Goal: Task Accomplishment & Management: Complete application form

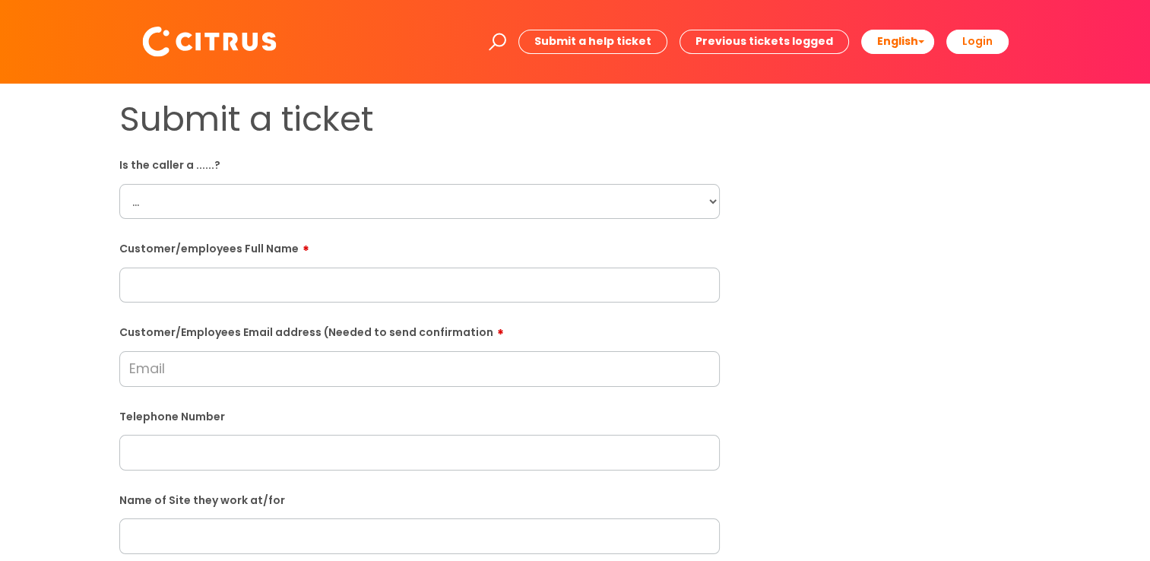
click at [182, 196] on select "... Citrus Customer Citrus Employee Contractor Supplier" at bounding box center [419, 201] width 600 height 35
select select "Citrus Employee"
click at [119, 184] on select "... Citrus Customer Citrus Employee Contractor Supplier" at bounding box center [419, 201] width 600 height 35
click at [166, 280] on input "text" at bounding box center [419, 284] width 600 height 35
paste input "Jessica Edwards"
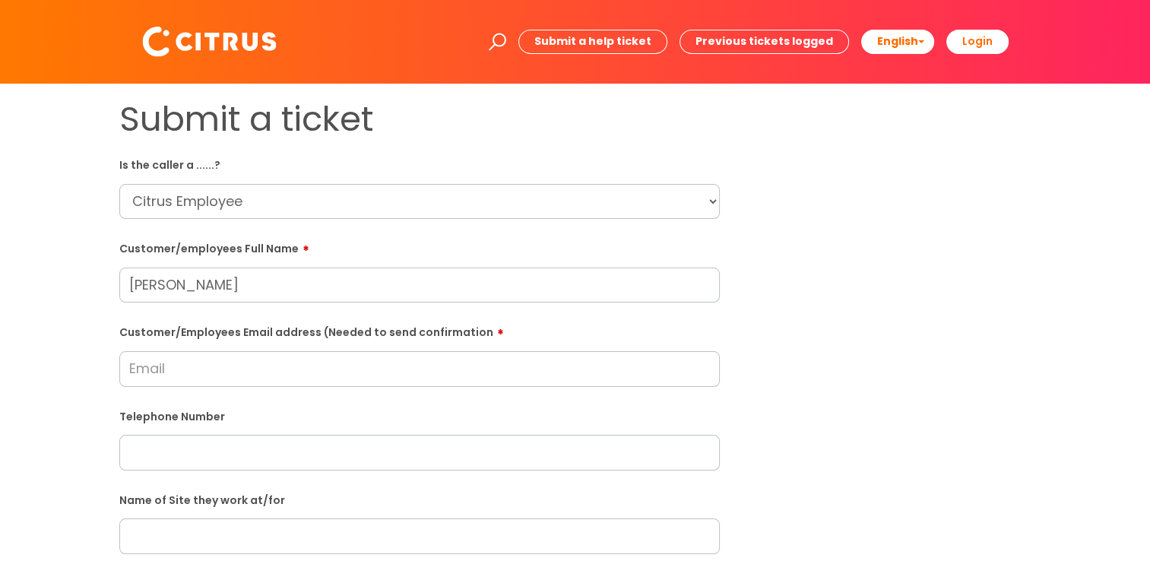
type input "Jessica Edwards"
click at [176, 372] on input "Customer/Employees Email address (Needed to send confirmation" at bounding box center [419, 368] width 600 height 35
paste input "jedwards10600@gmail.com"
type input "jedwards10600@gmail.com"
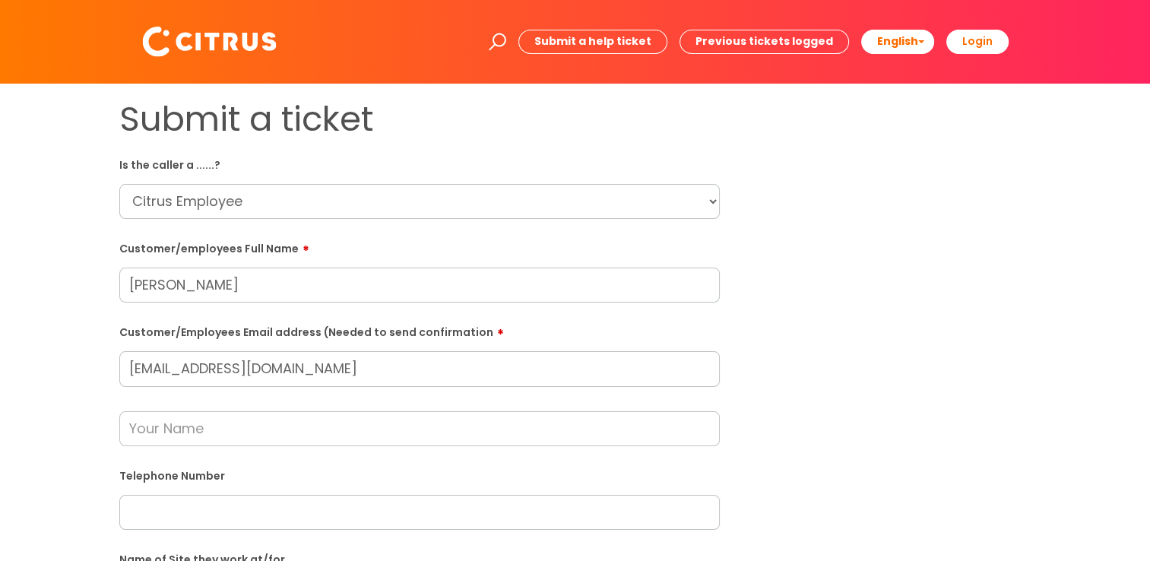
click at [195, 497] on input "text" at bounding box center [419, 512] width 600 height 35
paste input "07400087415"
type input "07400087415"
click at [157, 428] on input "text" at bounding box center [419, 428] width 600 height 35
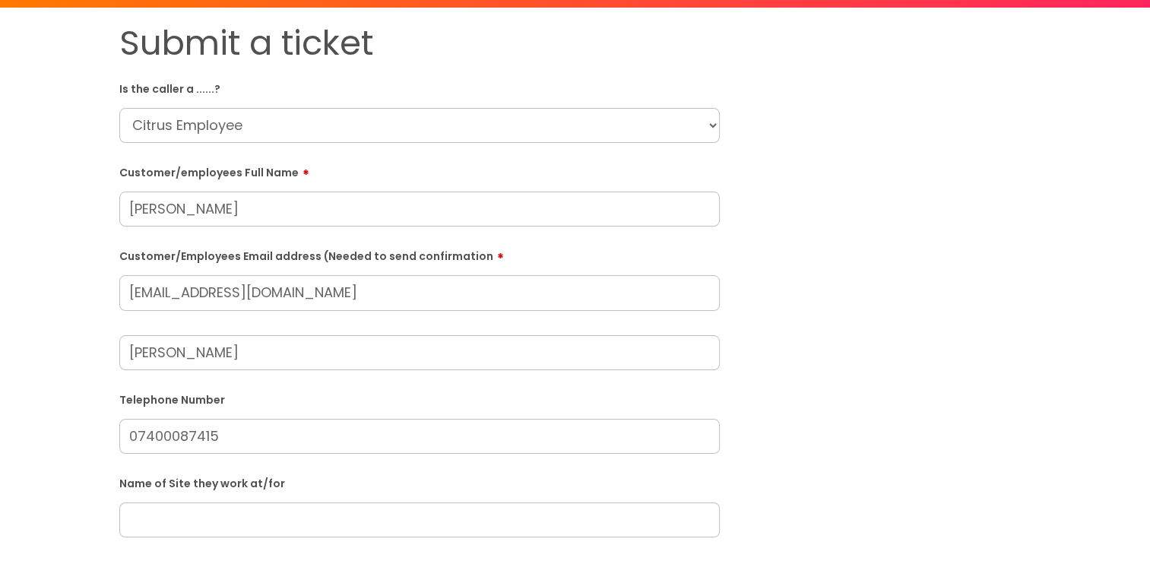
scroll to position [152, 0]
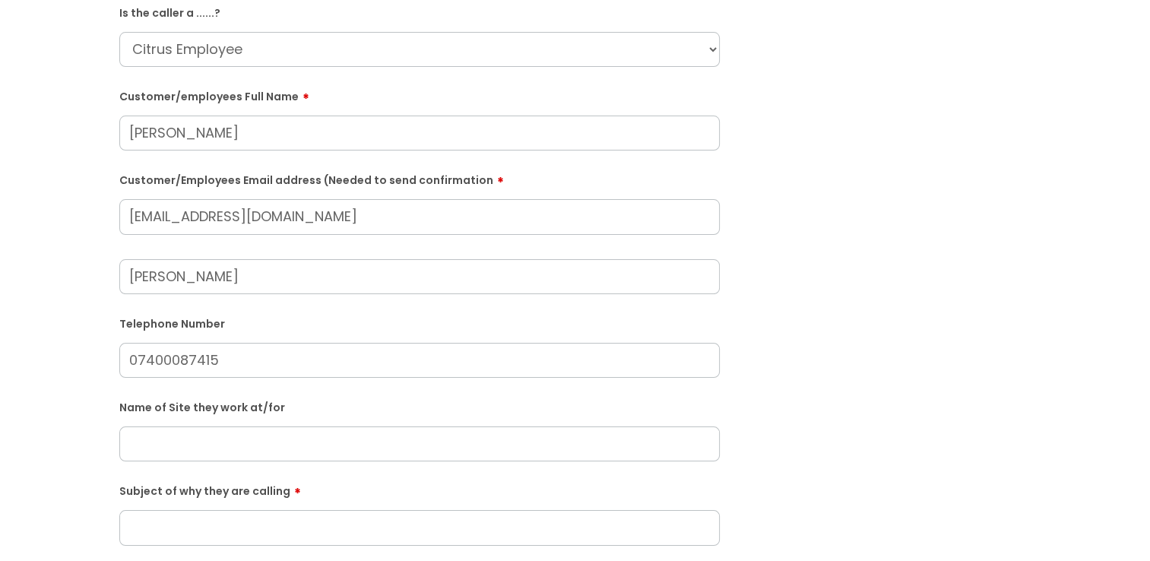
type input "James"
paste input "newlands primary academy"
type input "newlands primary academy"
drag, startPoint x: 177, startPoint y: 445, endPoint x: 529, endPoint y: 401, distance: 354.6
click at [526, 401] on label "Name of Site they work at/for" at bounding box center [419, 406] width 600 height 16
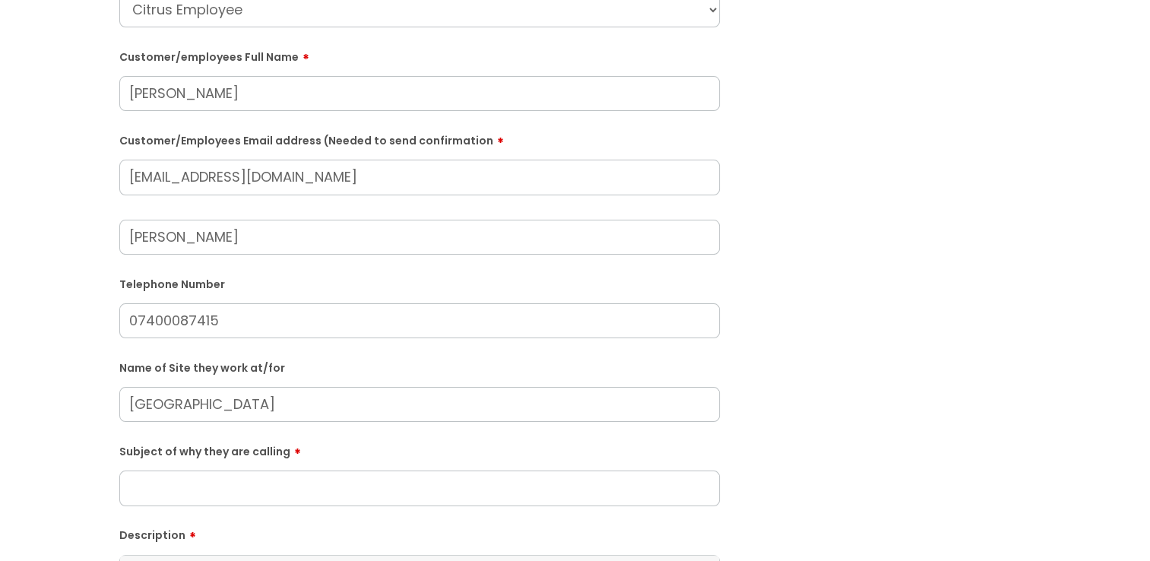
scroll to position [228, 0]
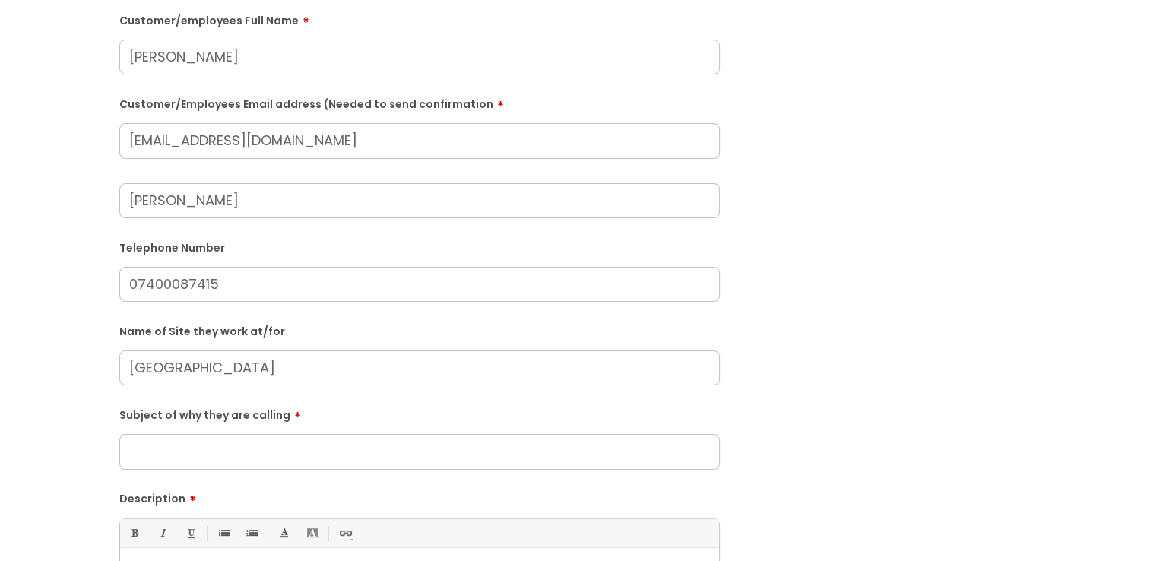
click at [172, 449] on input "Subject of why they are calling" at bounding box center [419, 451] width 600 height 35
type input "S"
click at [172, 454] on input "Subject of why they are calling" at bounding box center [419, 451] width 600 height 35
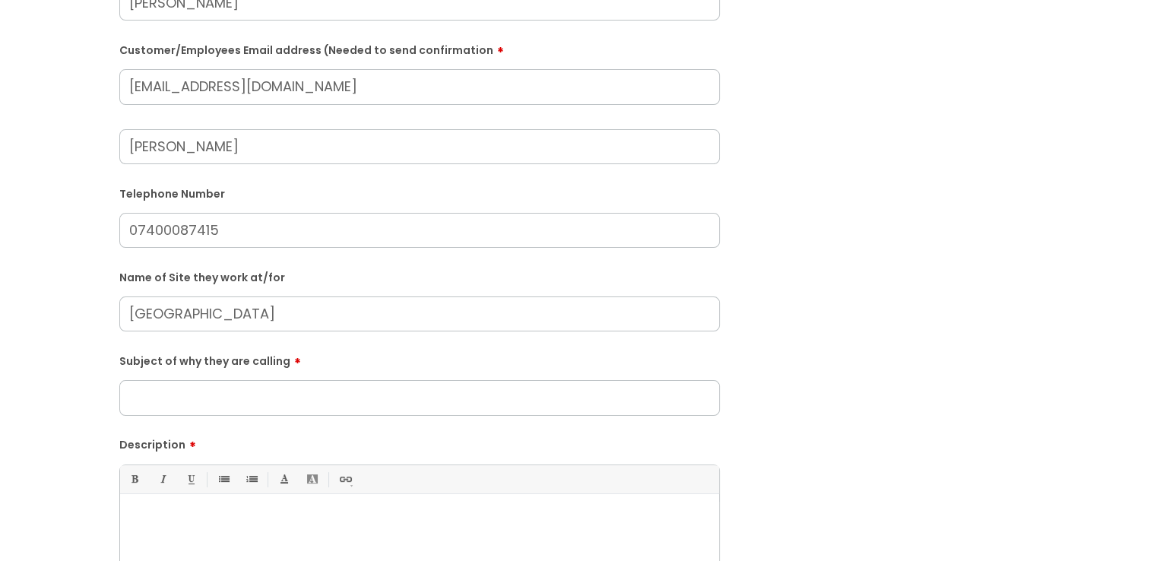
scroll to position [380, 0]
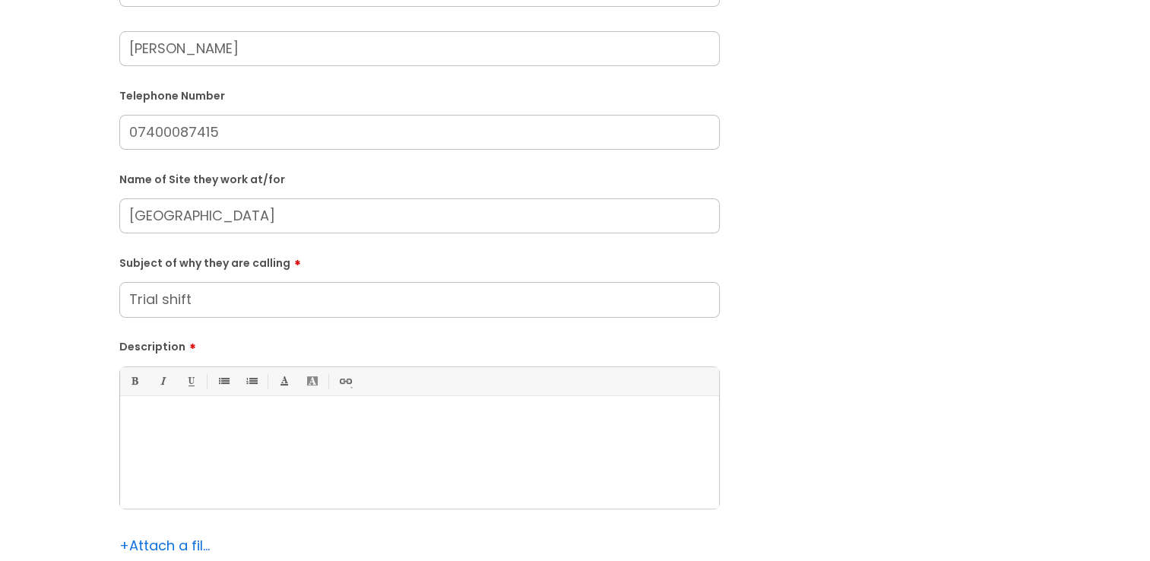
type input "Trial shift"
click at [210, 457] on div at bounding box center [419, 455] width 599 height 105
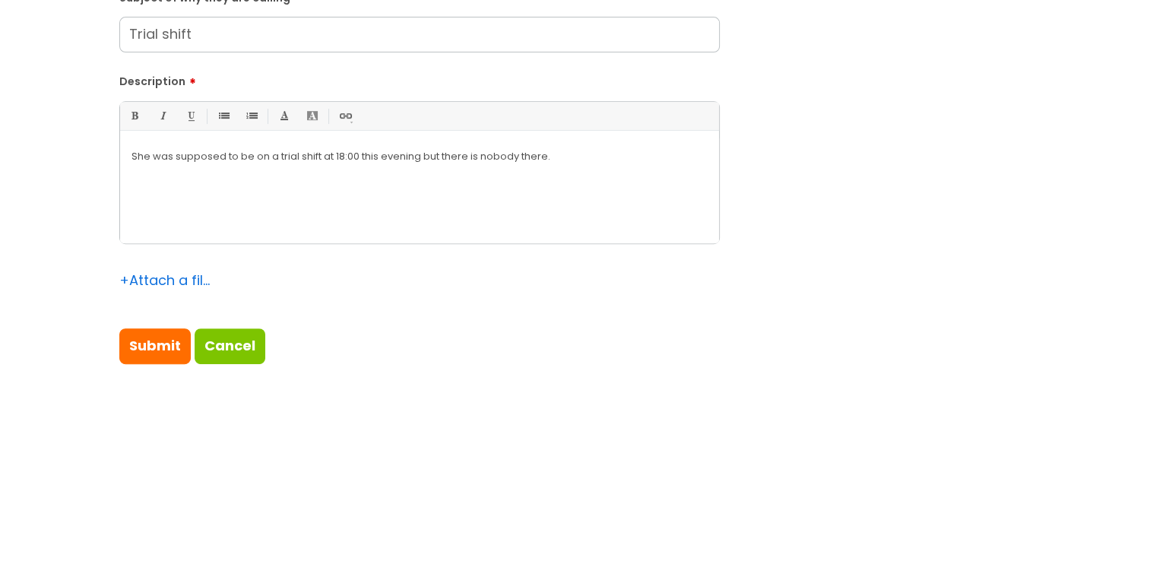
scroll to position [684, 0]
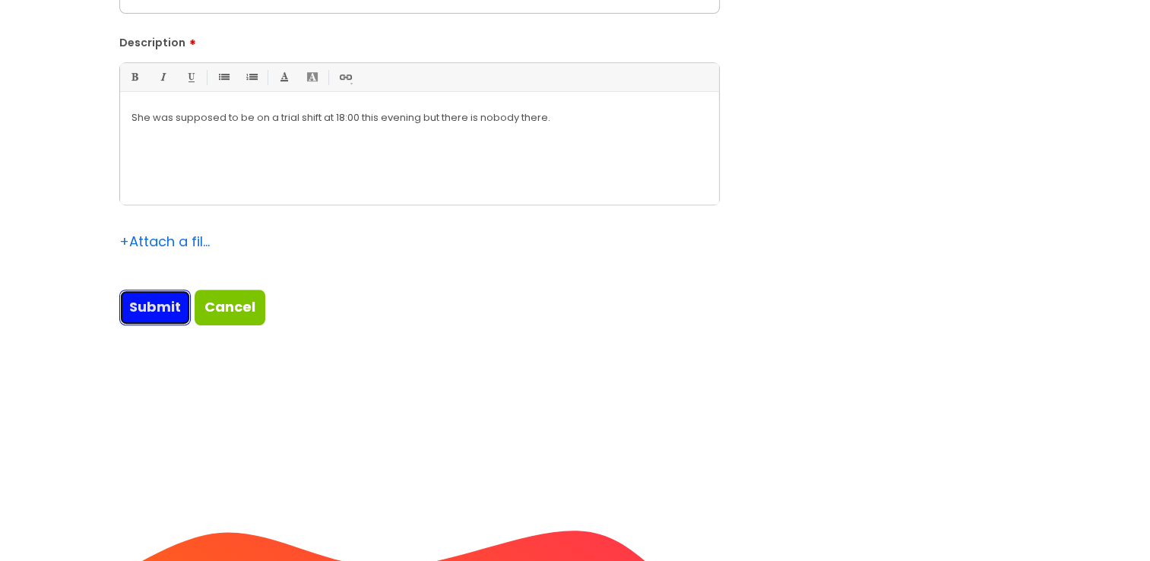
click at [141, 312] on input "Submit" at bounding box center [154, 307] width 71 height 35
type input "Please Wait..."
